Goal: Task Accomplishment & Management: Manage account settings

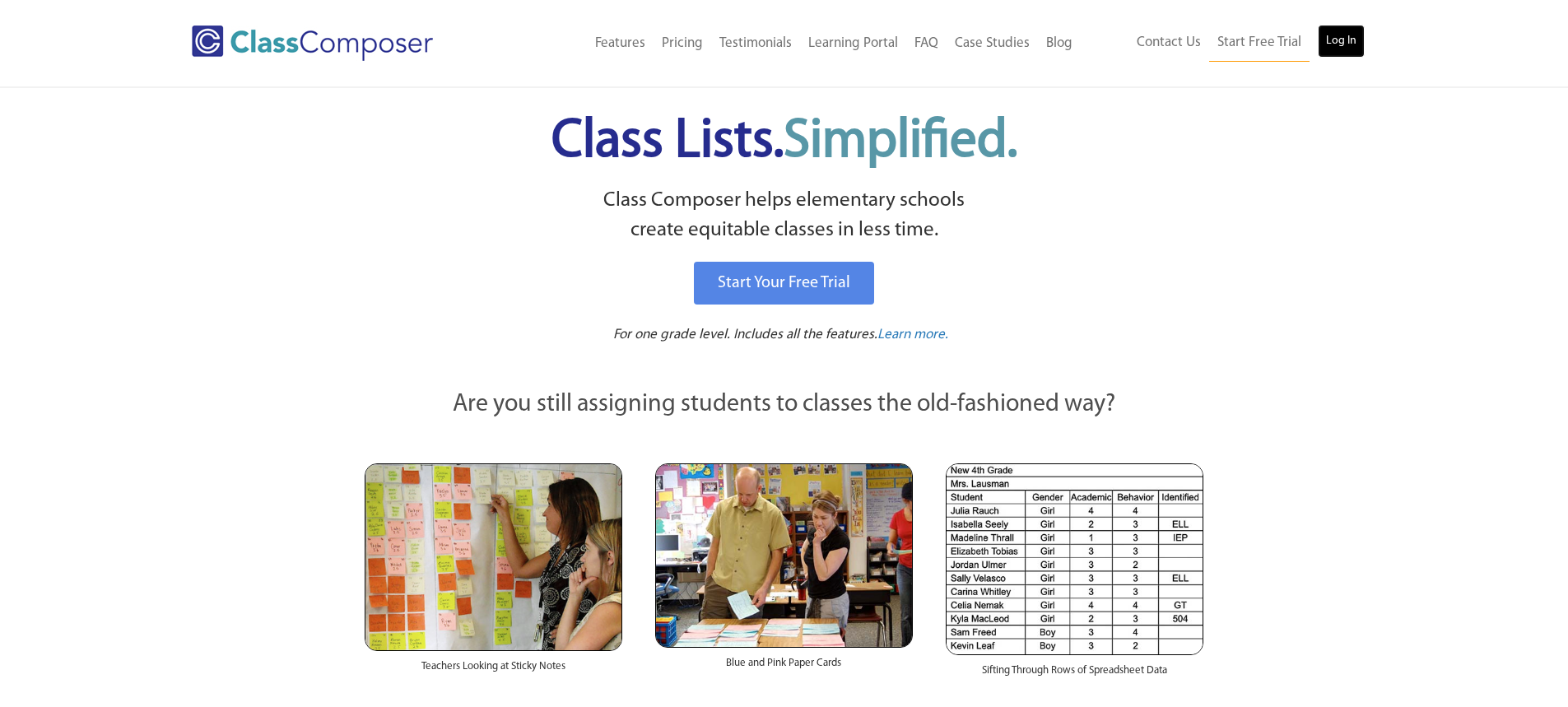
click at [1327, 46] on link "Log In" at bounding box center [1340, 41] width 46 height 33
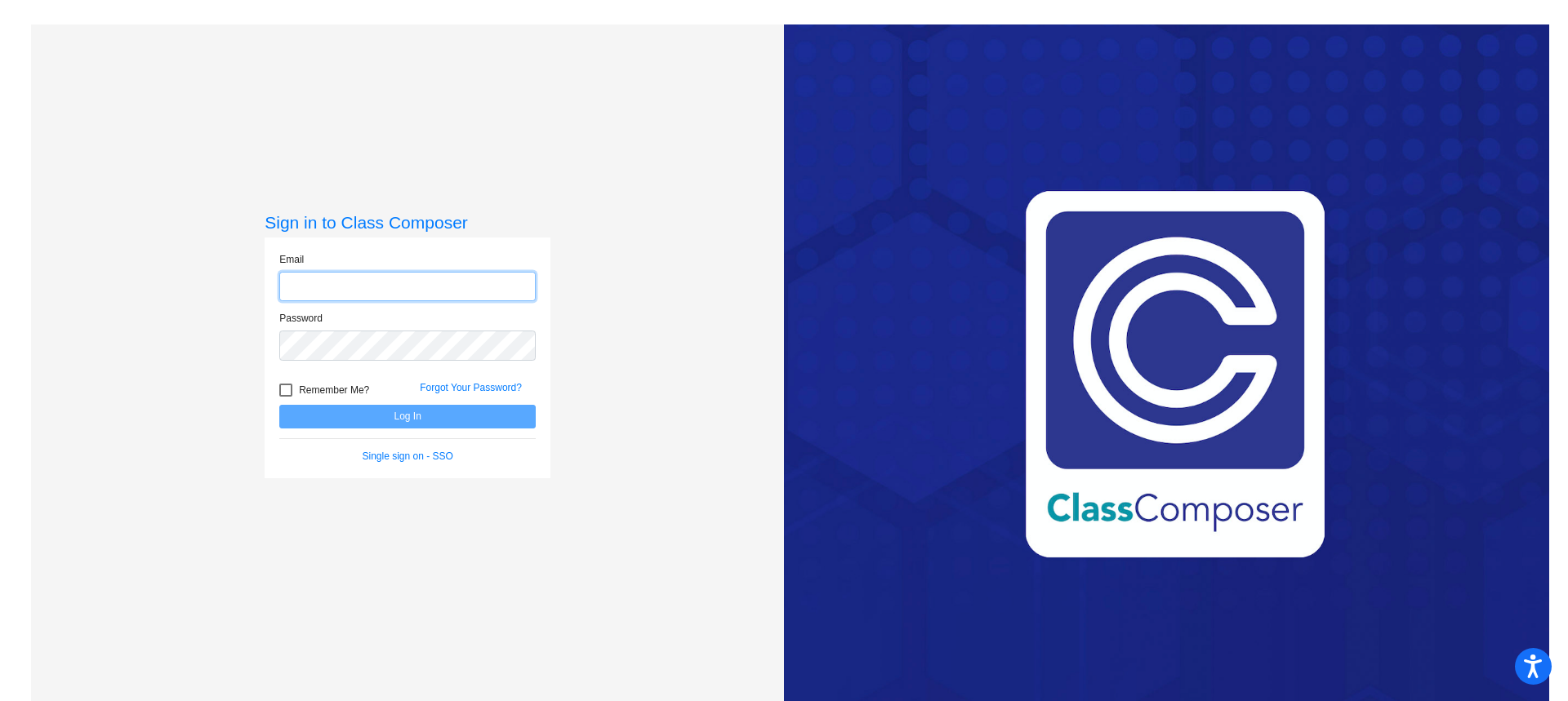
click at [411, 289] on input "email" at bounding box center [408, 286] width 257 height 30
type input "jhernandez18@schools.nyc.gov"
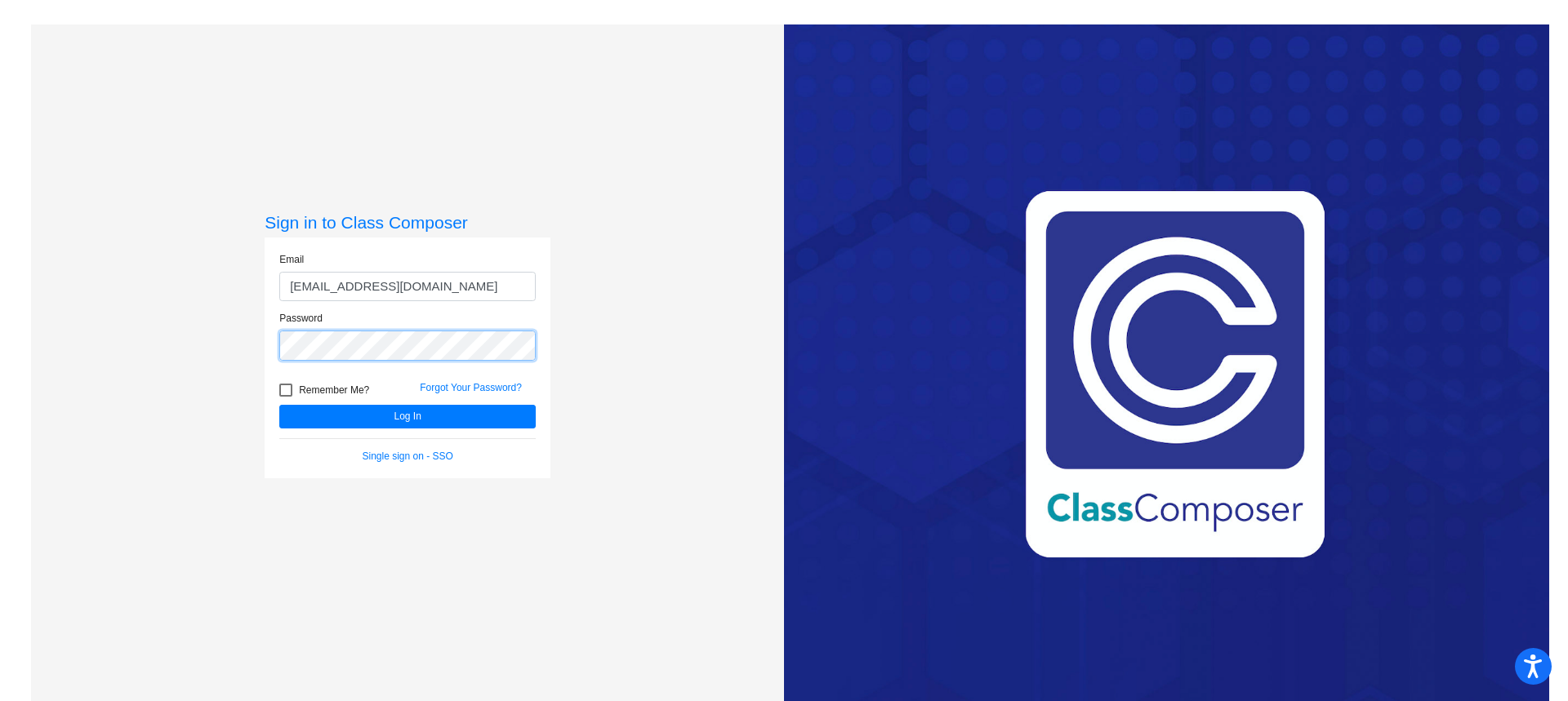
click at [279, 405] on button "Log In" at bounding box center [408, 416] width 257 height 23
click at [269, 339] on div "Password" at bounding box center [407, 341] width 281 height 60
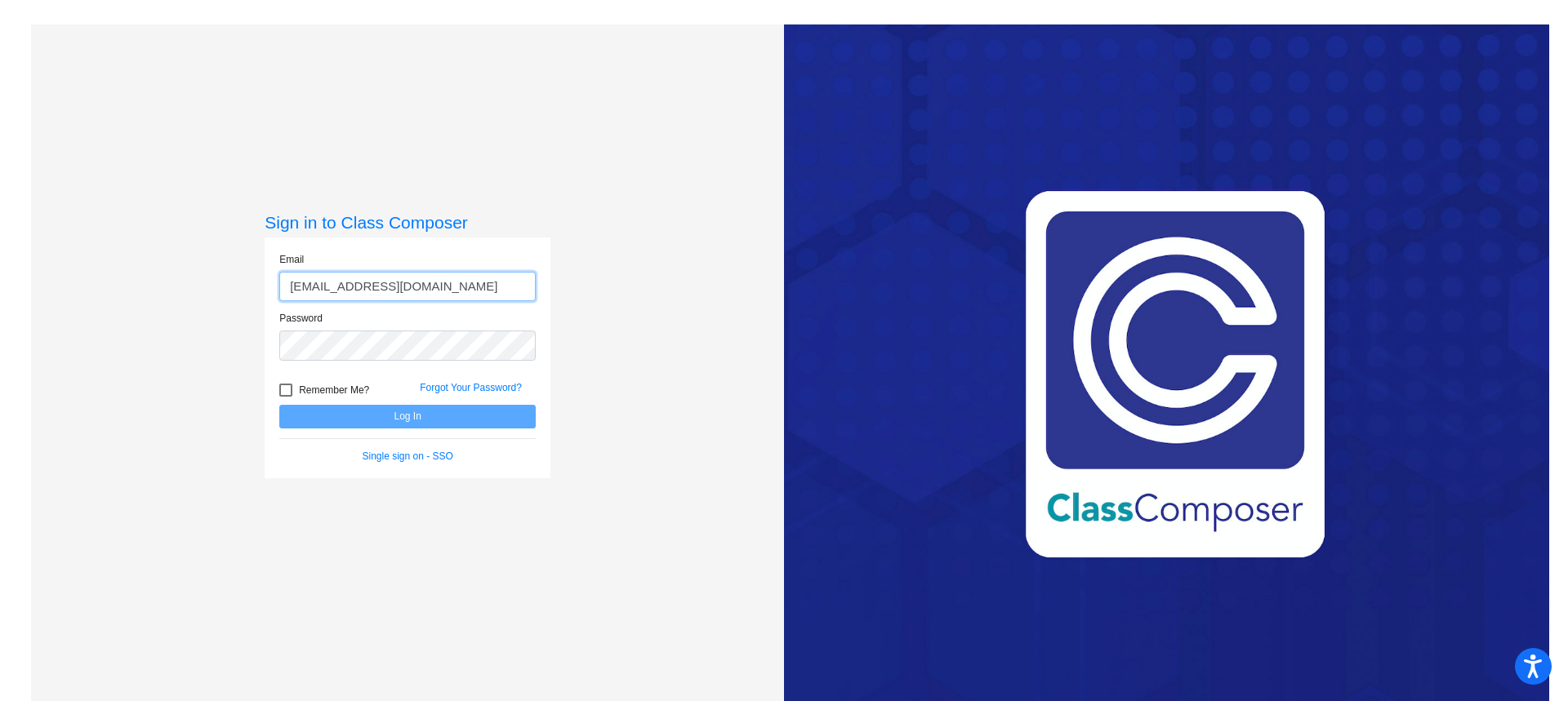
drag, startPoint x: 470, startPoint y: 286, endPoint x: 285, endPoint y: 285, distance: 185.0
click at [285, 285] on input "jhernandez18@schools.nyc.gov" at bounding box center [408, 286] width 257 height 30
